Goal: Information Seeking & Learning: Learn about a topic

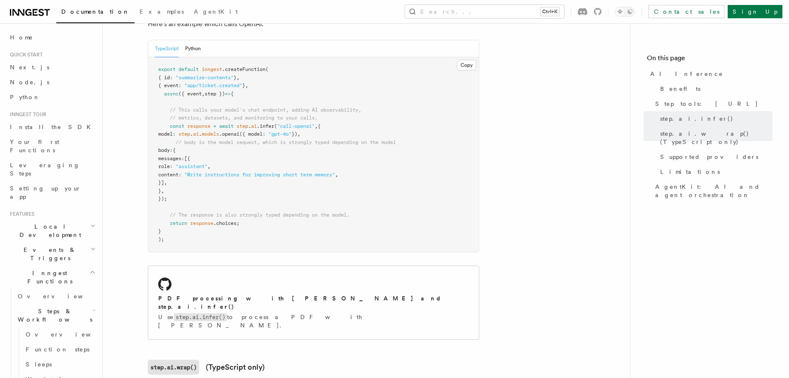
scroll to position [411, 0]
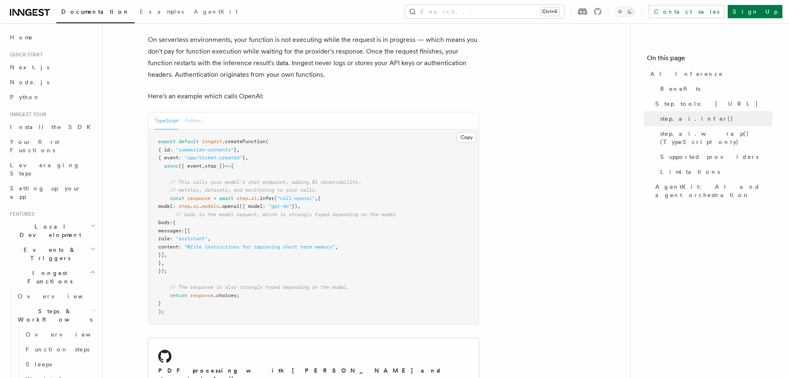
click at [195, 112] on button "Python" at bounding box center [193, 120] width 16 height 17
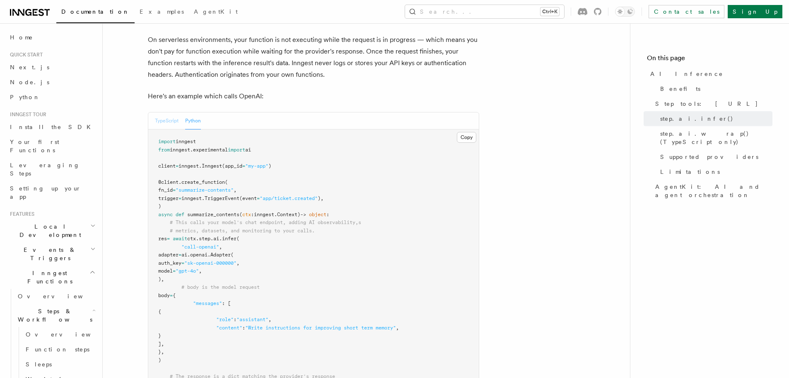
click at [175, 112] on button "TypeScript" at bounding box center [167, 120] width 24 height 17
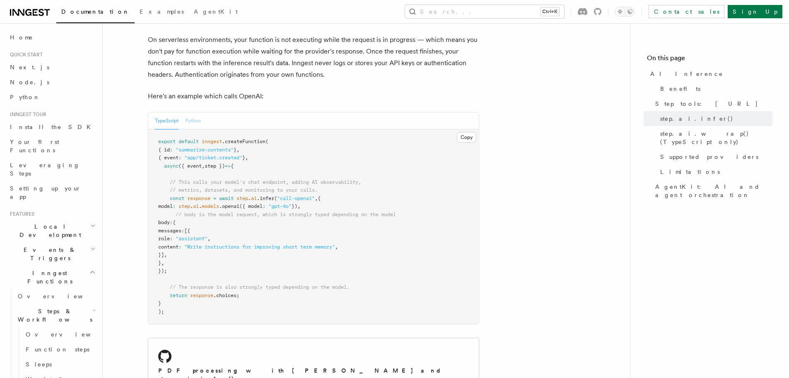
click at [190, 112] on button "Python" at bounding box center [193, 120] width 16 height 17
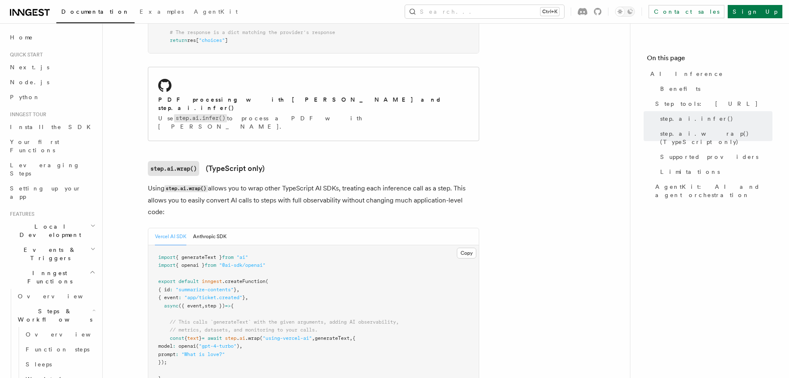
scroll to position [757, 0]
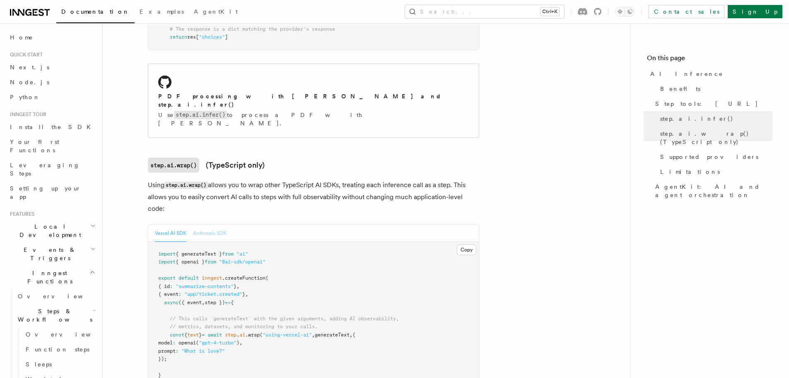
click at [202, 225] on button "Anthropic SDK" at bounding box center [210, 233] width 34 height 17
drag, startPoint x: 174, startPoint y: 189, endPoint x: 239, endPoint y: 193, distance: 64.4
click at [174, 225] on button "Vercel AI SDK" at bounding box center [170, 233] width 31 height 17
click at [221, 225] on button "Anthropic SDK" at bounding box center [210, 233] width 34 height 17
click at [167, 225] on button "Vercel AI SDK" at bounding box center [170, 233] width 31 height 17
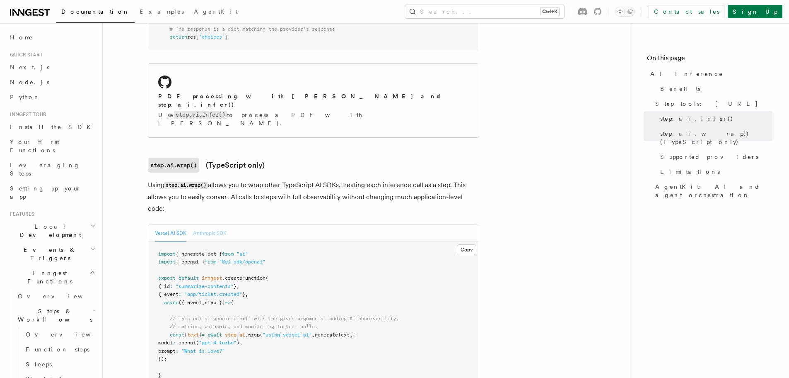
click at [212, 225] on button "Anthropic SDK" at bounding box center [210, 233] width 34 height 17
click at [162, 225] on button "Vercel AI SDK" at bounding box center [170, 233] width 31 height 17
click at [209, 225] on button "Anthropic SDK" at bounding box center [210, 233] width 34 height 17
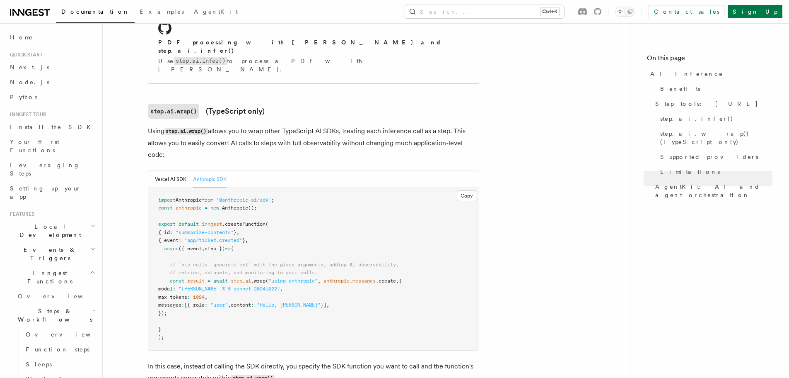
scroll to position [0, 0]
